Goal: Task Accomplishment & Management: Manage account settings

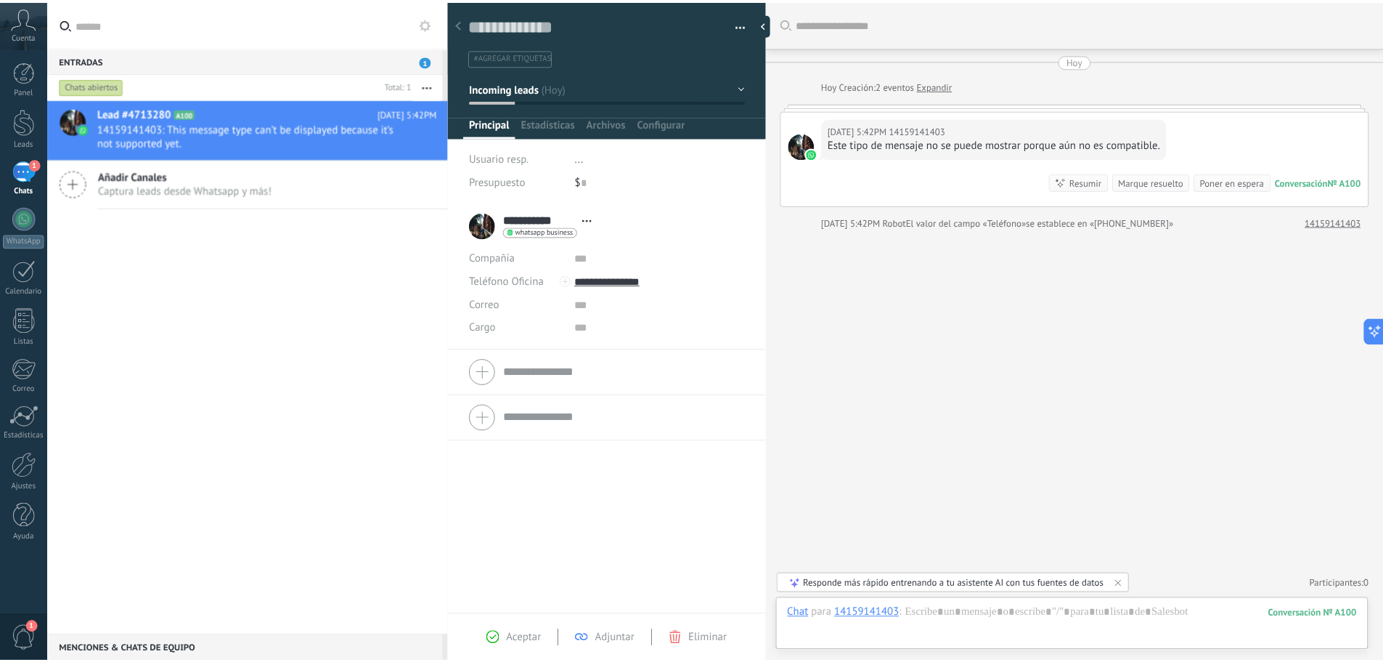
scroll to position [22, 0]
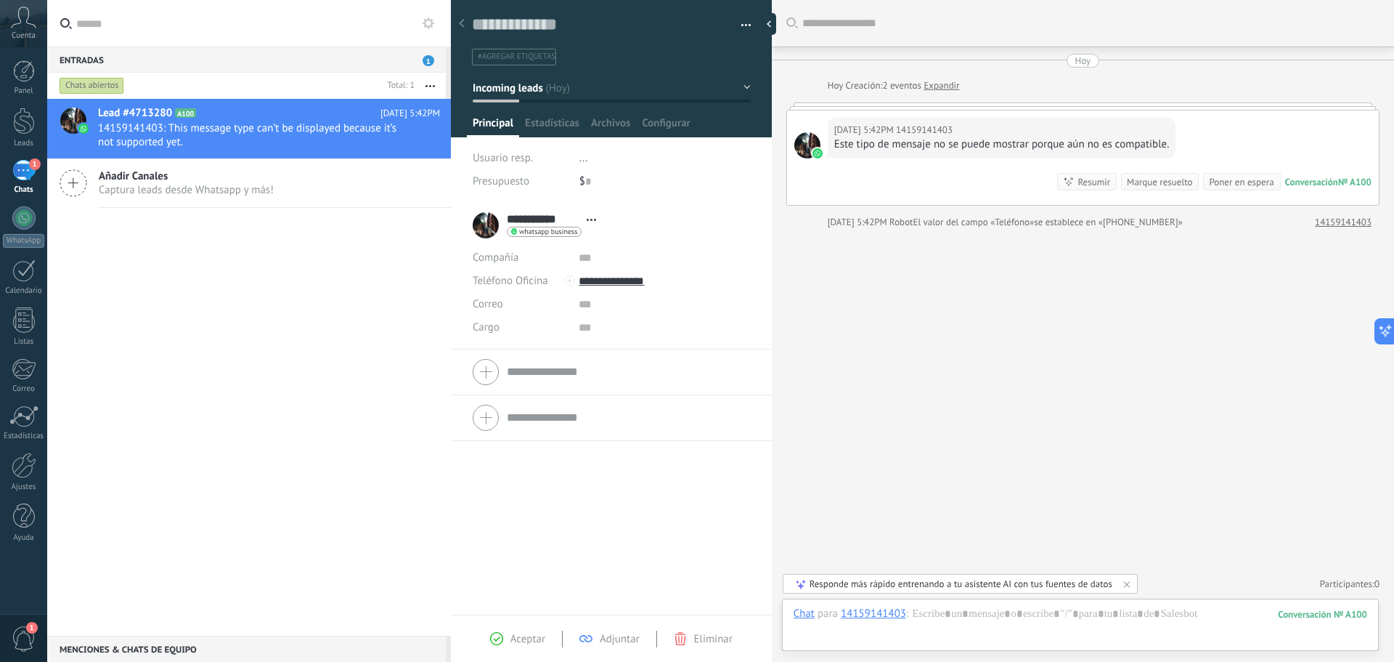
click at [26, 25] on icon at bounding box center [23, 18] width 25 height 22
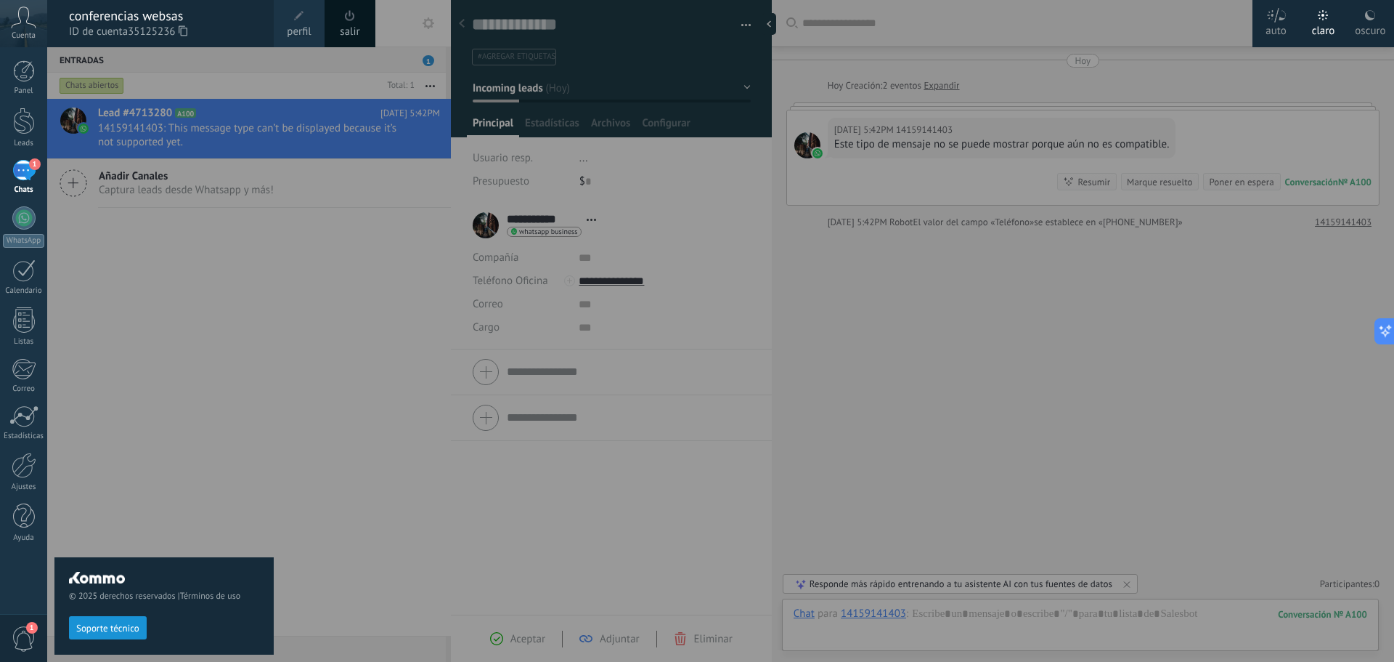
click at [298, 25] on span "perfil" at bounding box center [299, 32] width 24 height 16
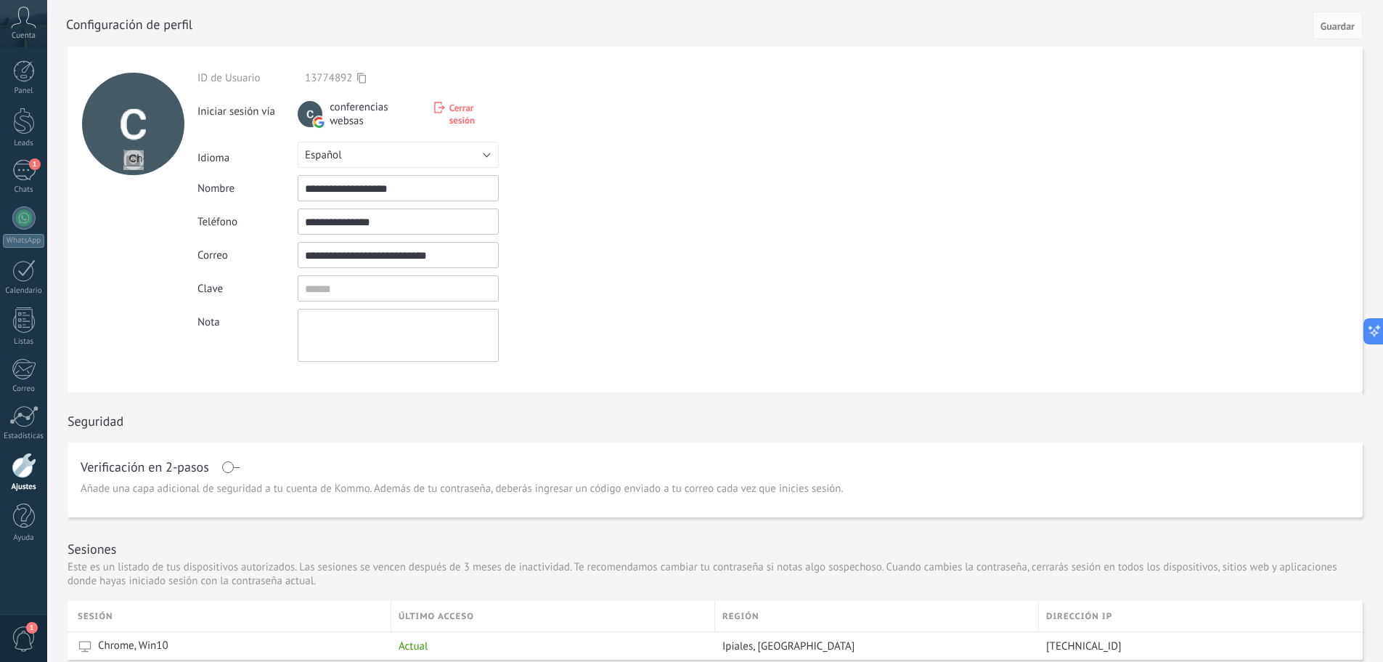
click at [17, 476] on div at bounding box center [24, 464] width 25 height 25
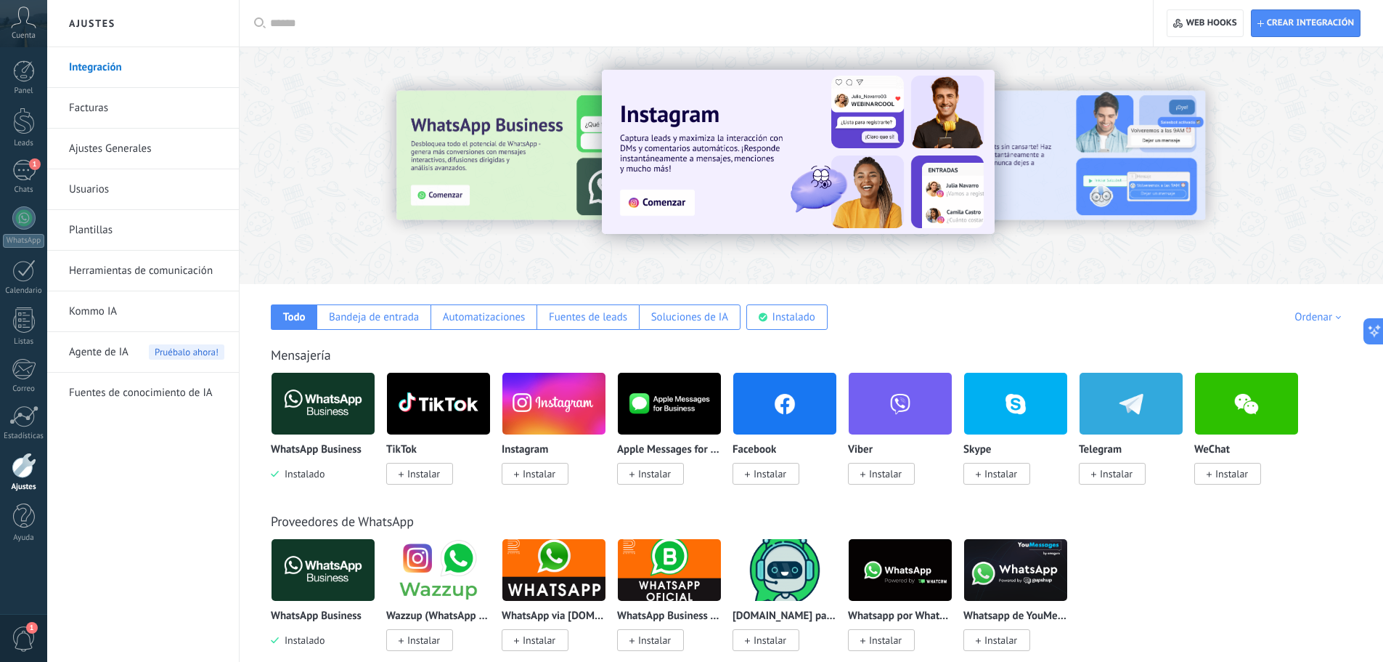
click at [340, 412] on img at bounding box center [323, 403] width 103 height 70
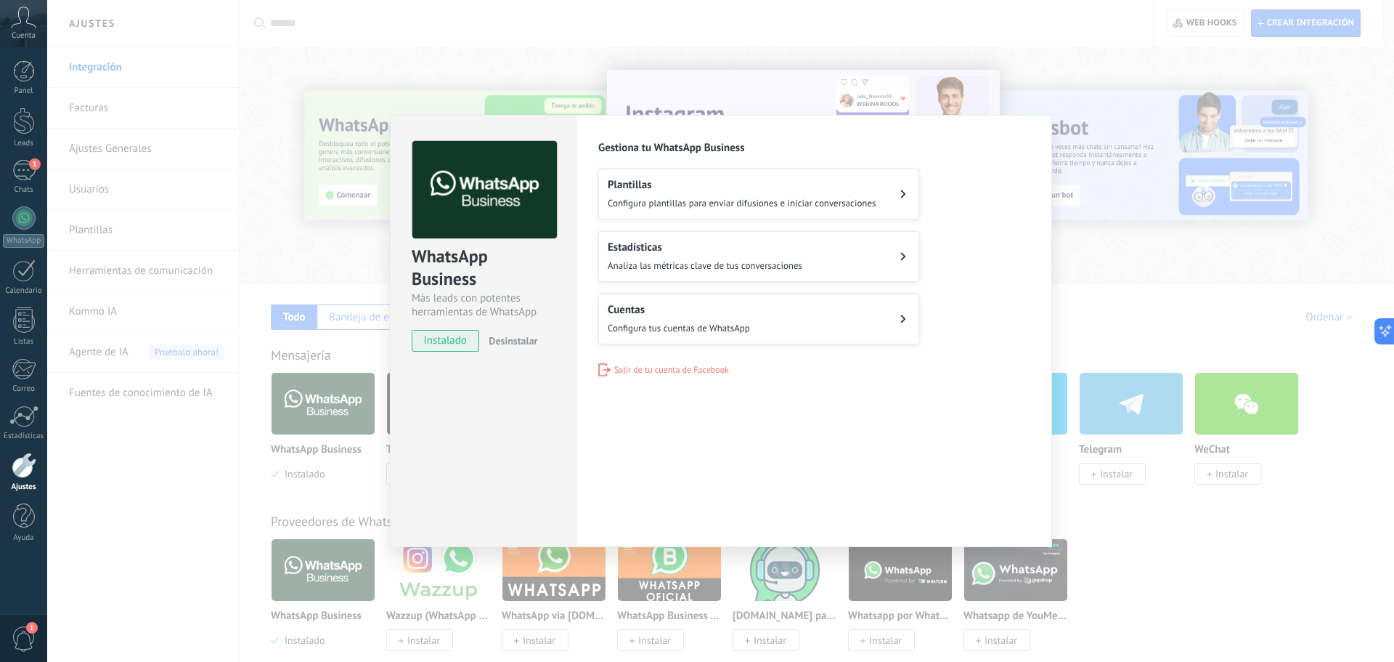
click at [904, 315] on icon at bounding box center [903, 318] width 5 height 8
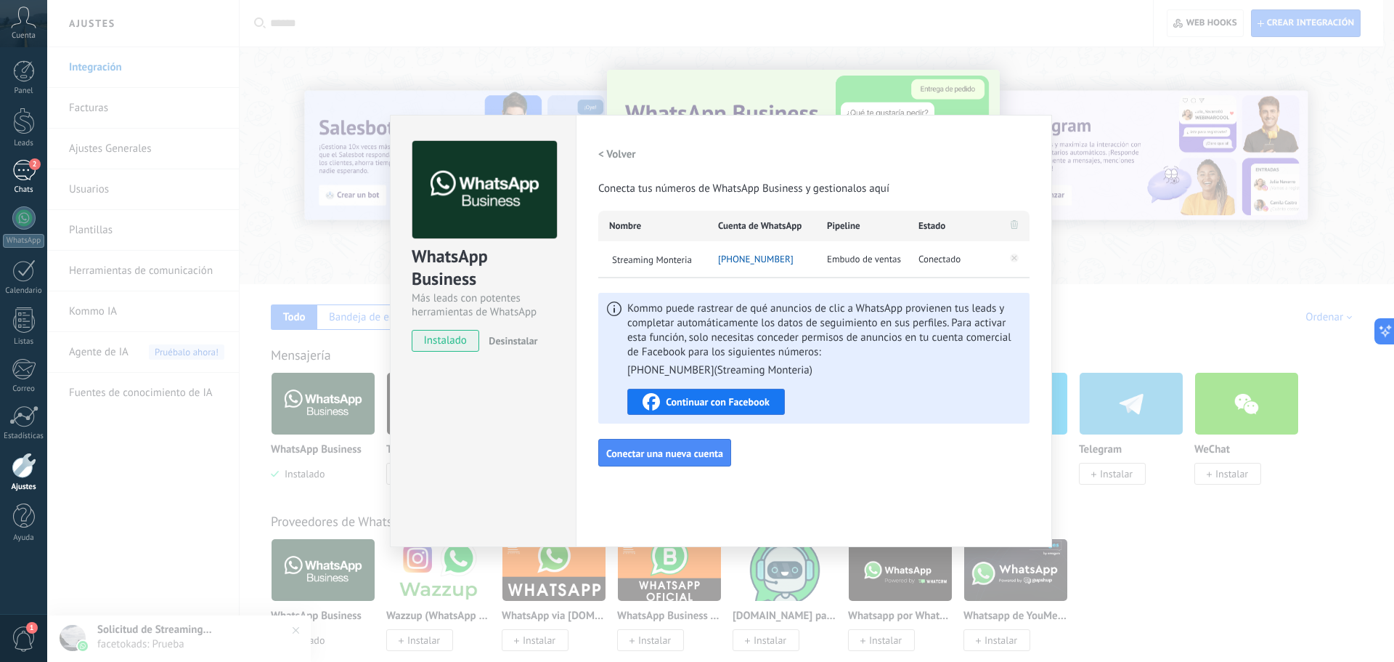
click at [33, 174] on div "2" at bounding box center [23, 170] width 23 height 21
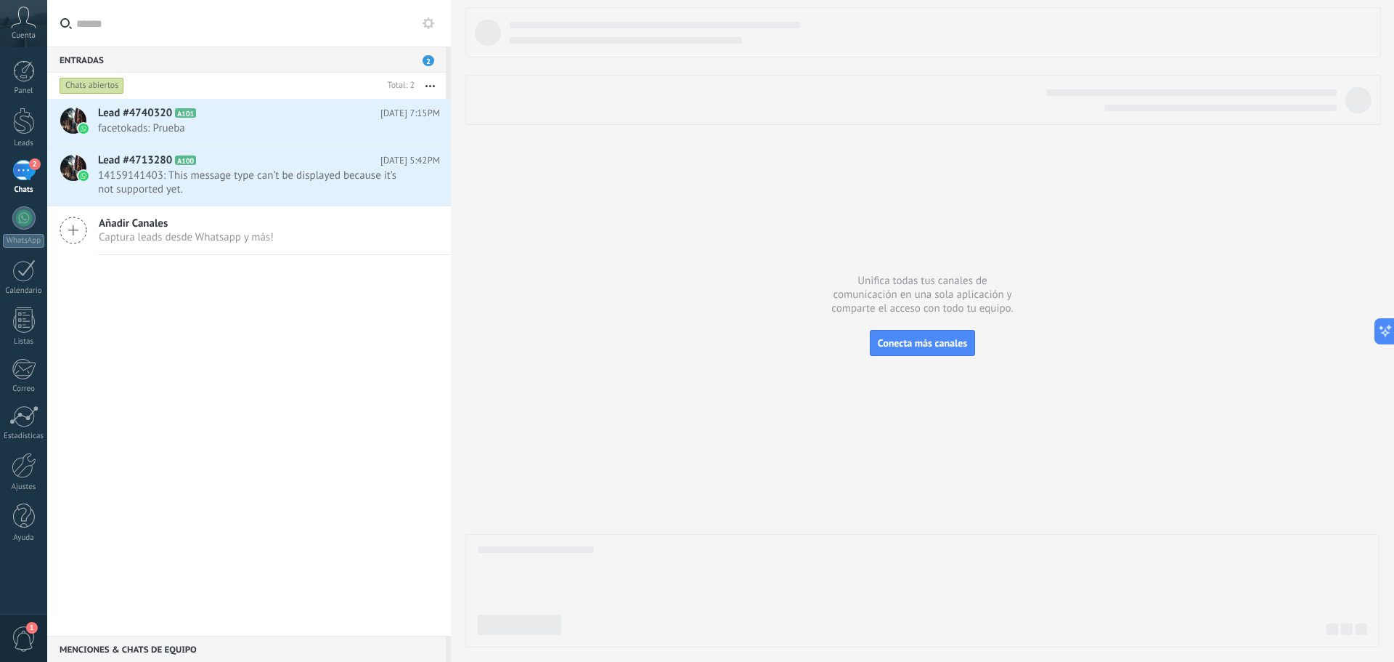
click at [19, 30] on div "Cuenta" at bounding box center [23, 23] width 47 height 47
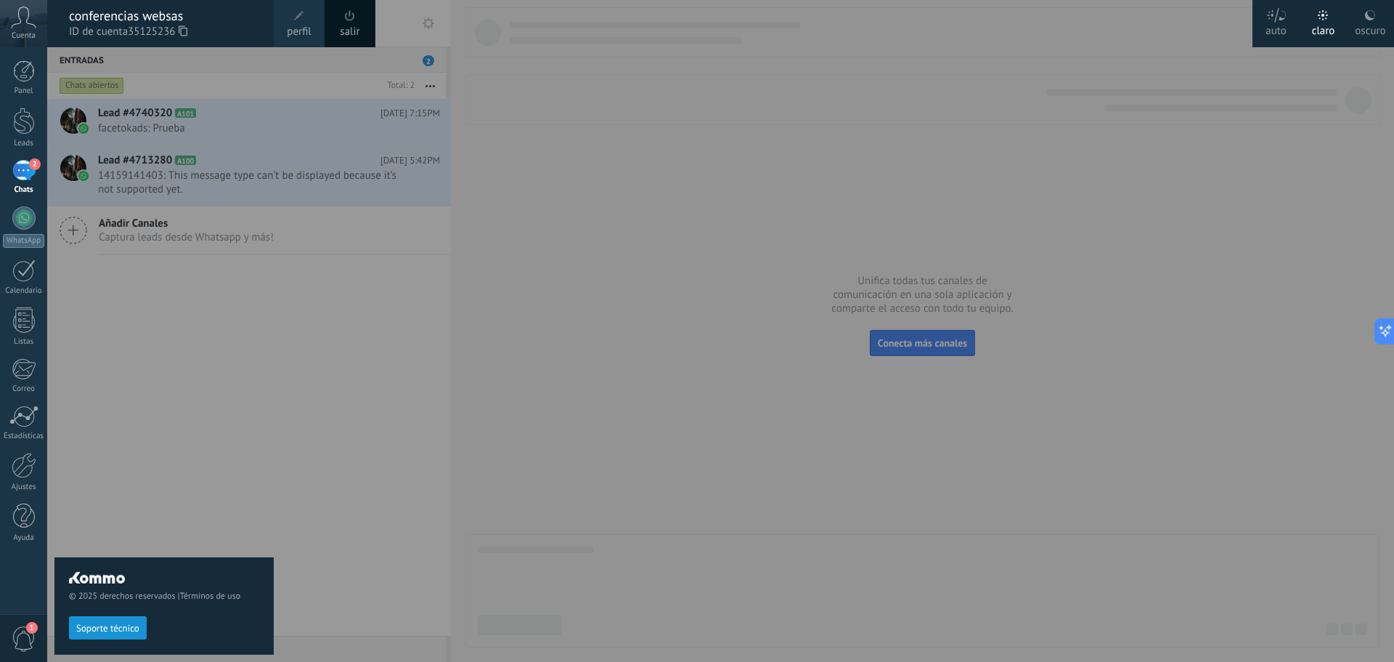
click at [296, 29] on span "perfil" at bounding box center [299, 32] width 24 height 16
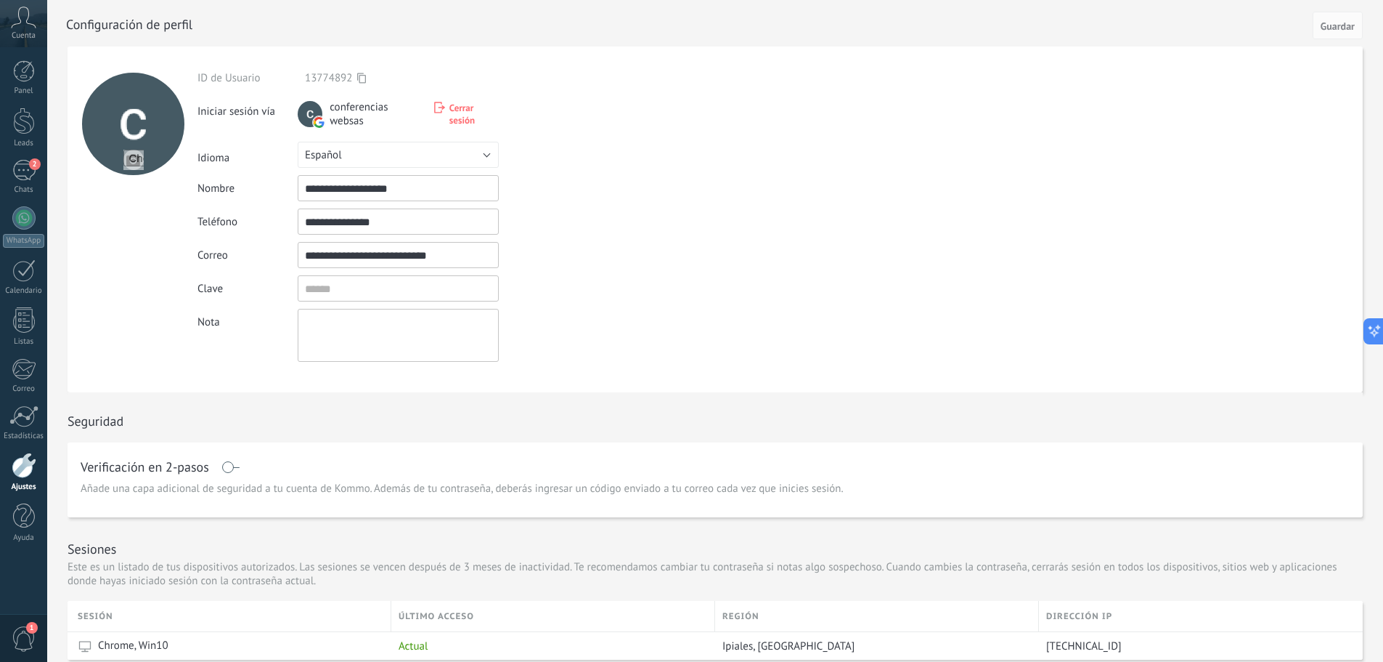
drag, startPoint x: 305, startPoint y: 253, endPoint x: 459, endPoint y: 260, distance: 154.1
click at [459, 260] on input "**********" at bounding box center [398, 255] width 201 height 26
click at [461, 110] on span "Cerrar sesión" at bounding box center [474, 114] width 49 height 25
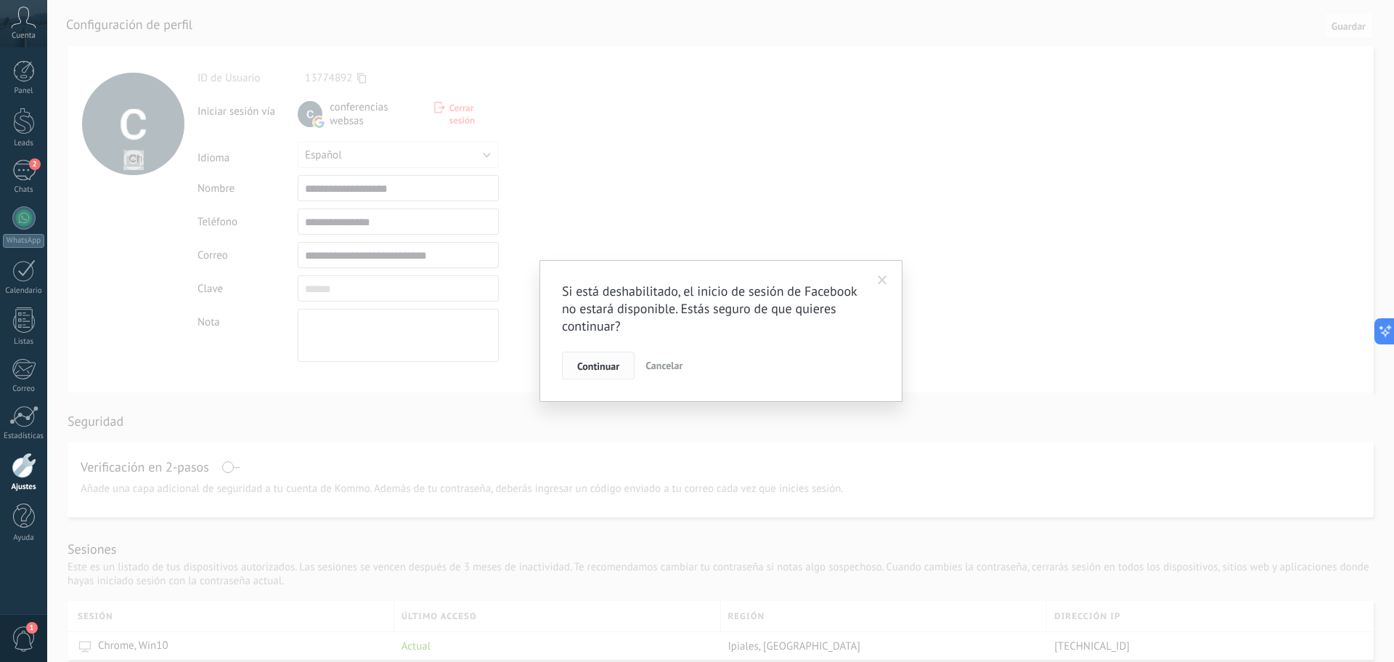
click at [597, 367] on span "Continuar" at bounding box center [598, 366] width 42 height 10
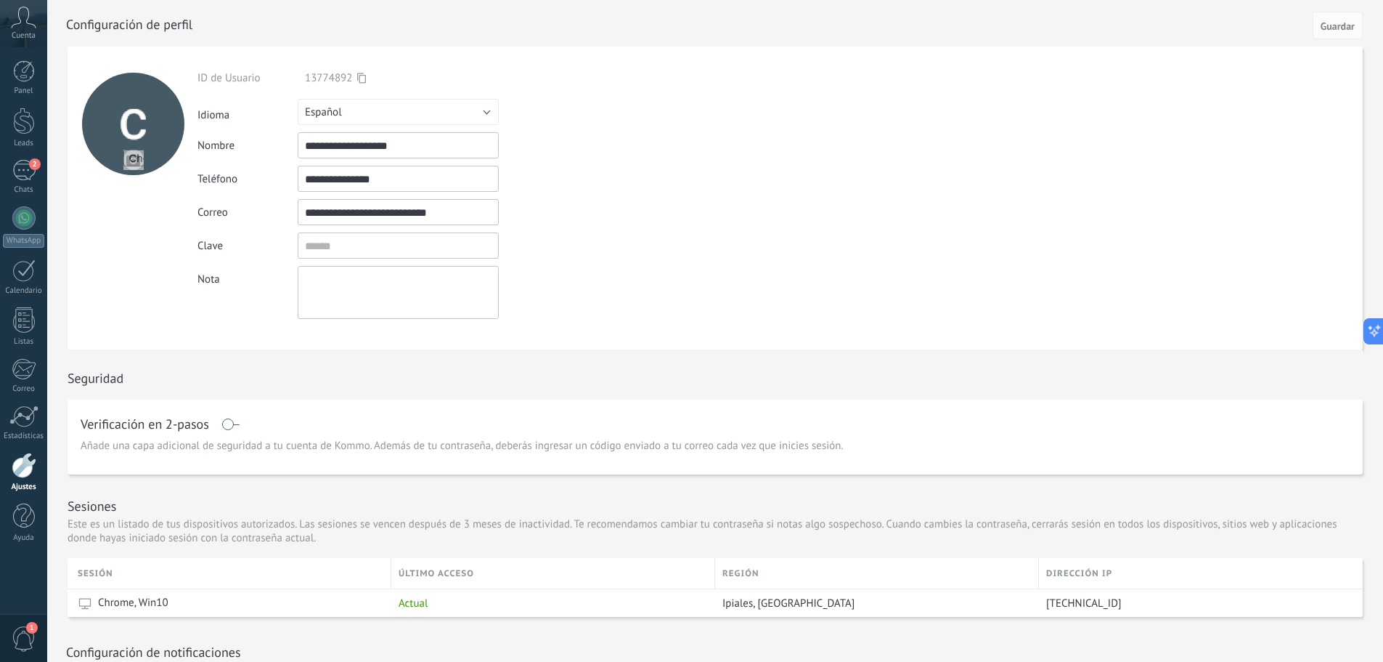
click at [29, 29] on div "Cuenta" at bounding box center [23, 23] width 47 height 47
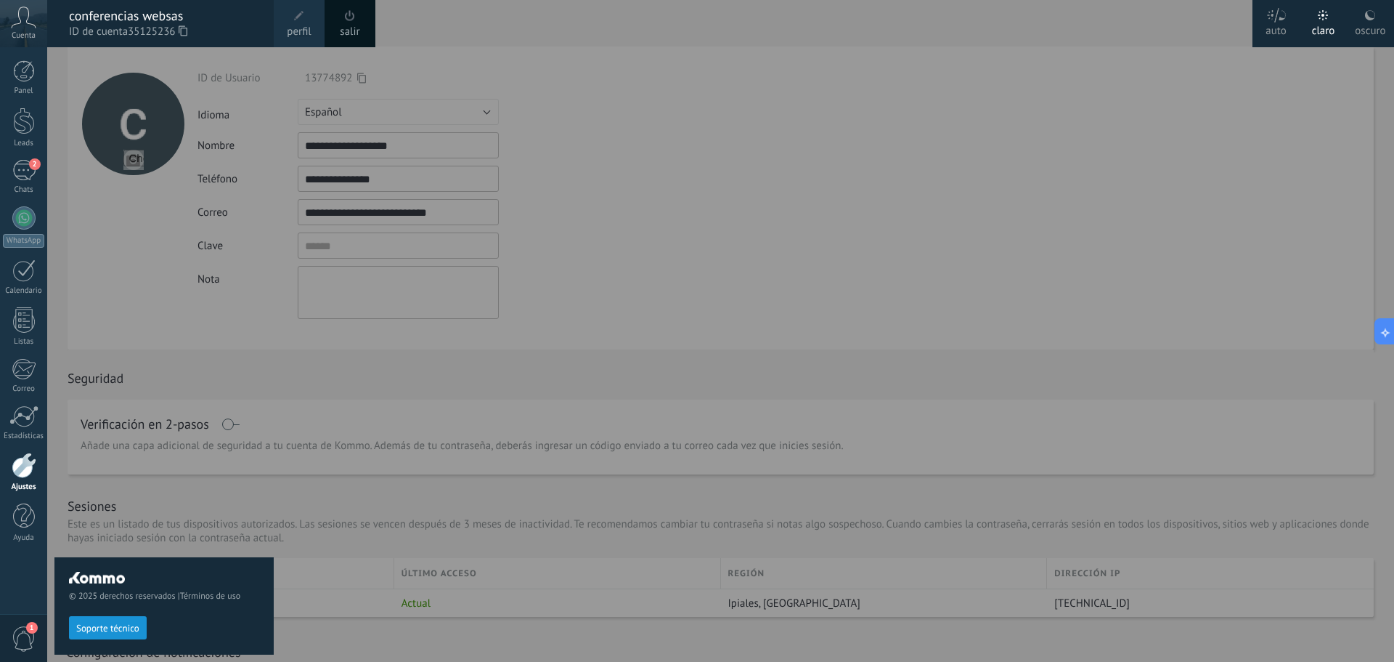
click at [354, 22] on span at bounding box center [350, 16] width 16 height 16
